Goal: Find specific page/section: Find specific page/section

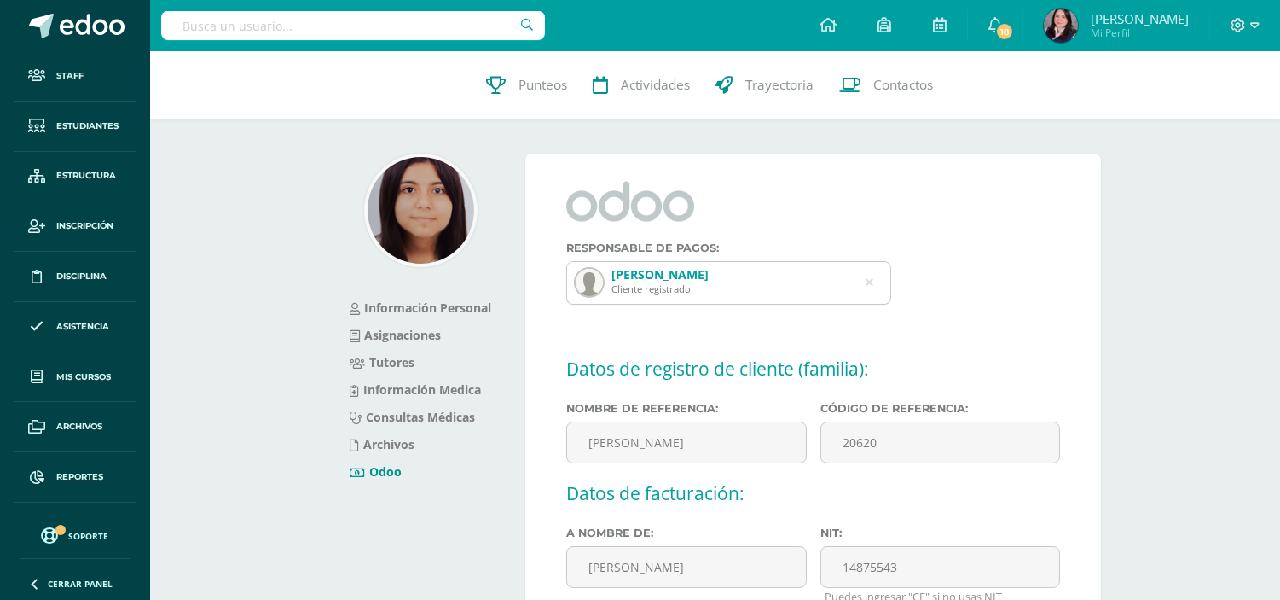
click at [345, 31] on input "text" at bounding box center [353, 25] width 384 height 29
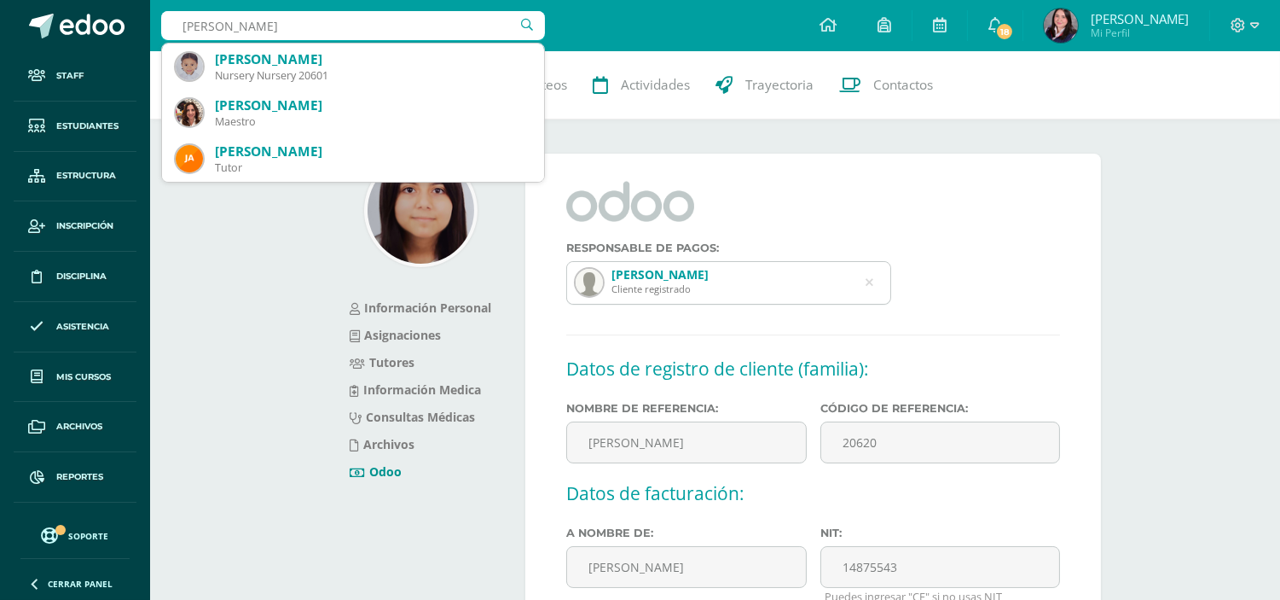
type input "jacob"
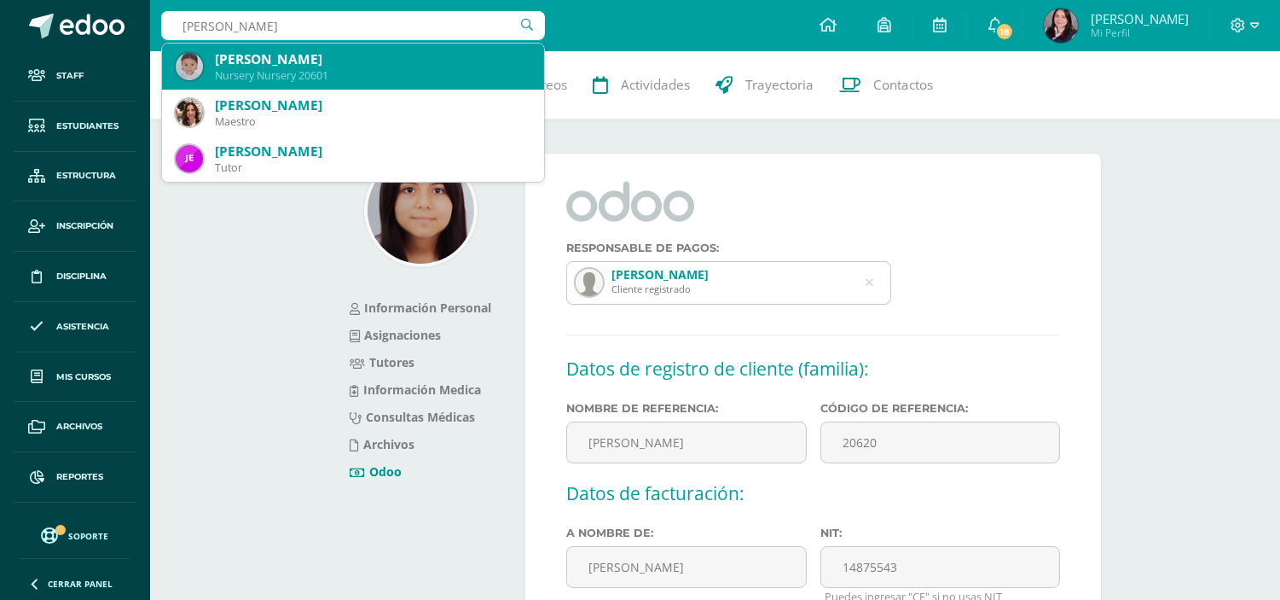
click at [333, 74] on div "Nursery Nursery 20601" at bounding box center [373, 75] width 316 height 14
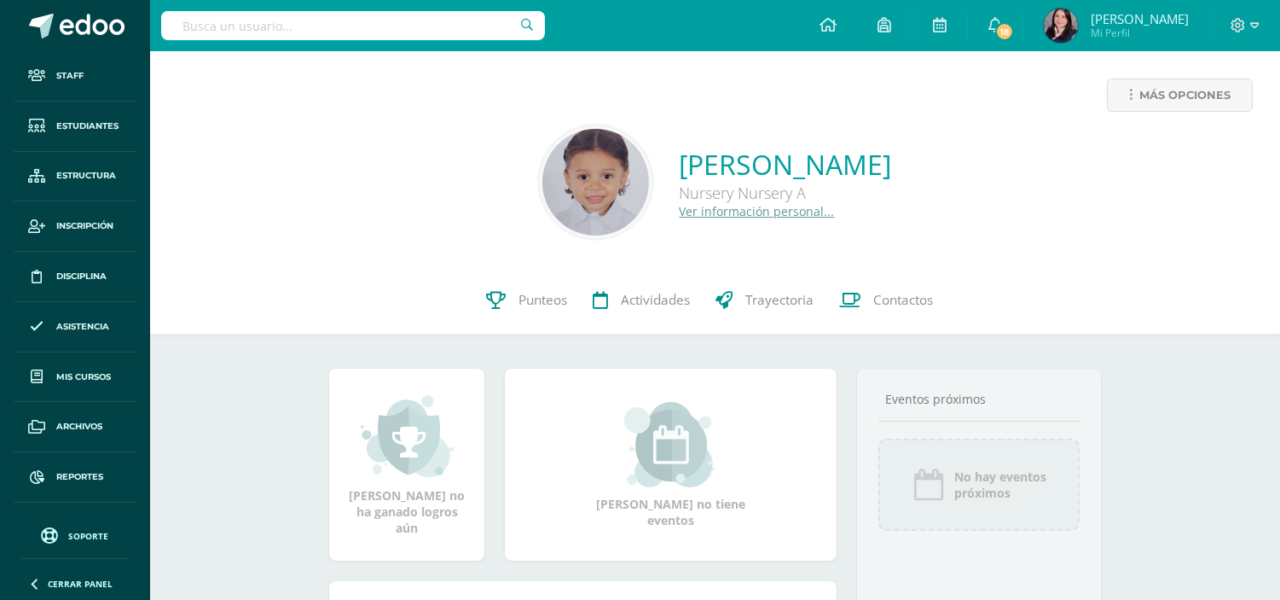
drag, startPoint x: 721, startPoint y: 193, endPoint x: 583, endPoint y: 159, distance: 142.1
click at [583, 159] on div "[PERSON_NAME] Nursery Nursery A Ver información personal..." at bounding box center [715, 181] width 1103 height 113
copy div "[PERSON_NAME] Nursery Nursery A"
